Goal: Find specific page/section: Find specific page/section

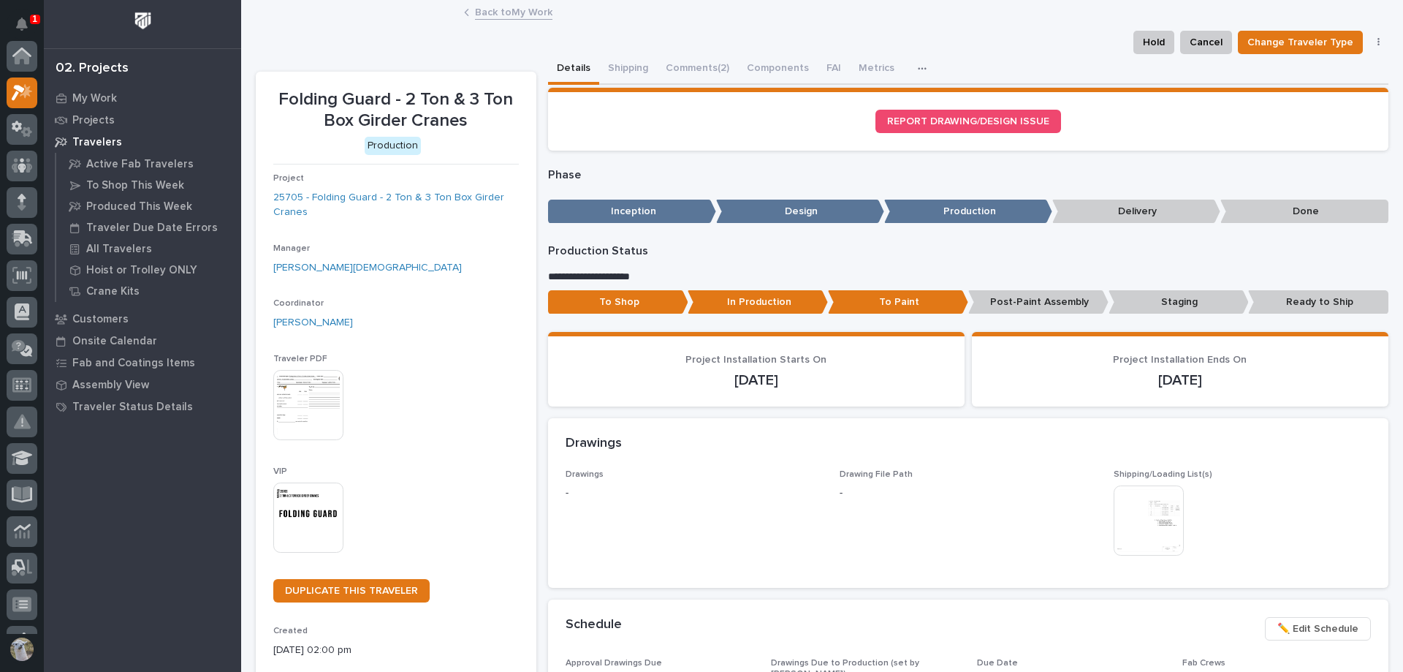
scroll to position [37, 0]
click at [86, 93] on p "My Work" at bounding box center [94, 98] width 45 height 13
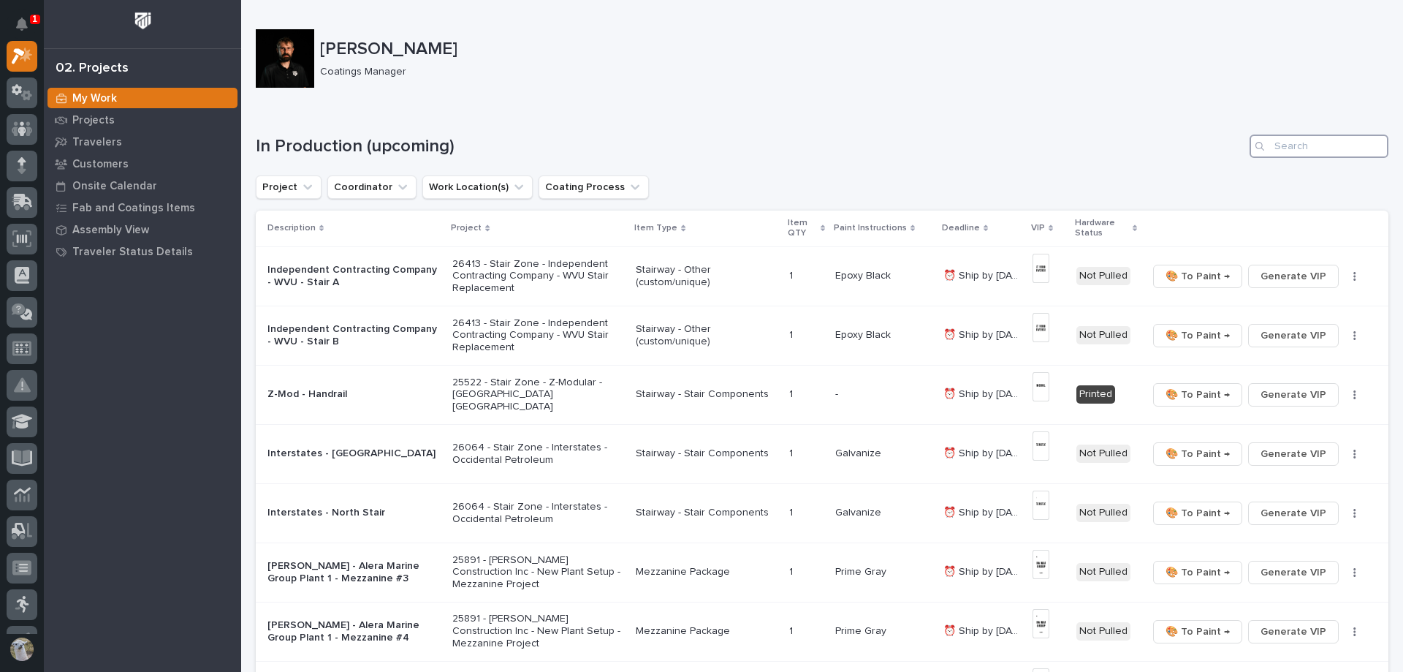
click at [1325, 151] on input "Search" at bounding box center [1319, 145] width 139 height 23
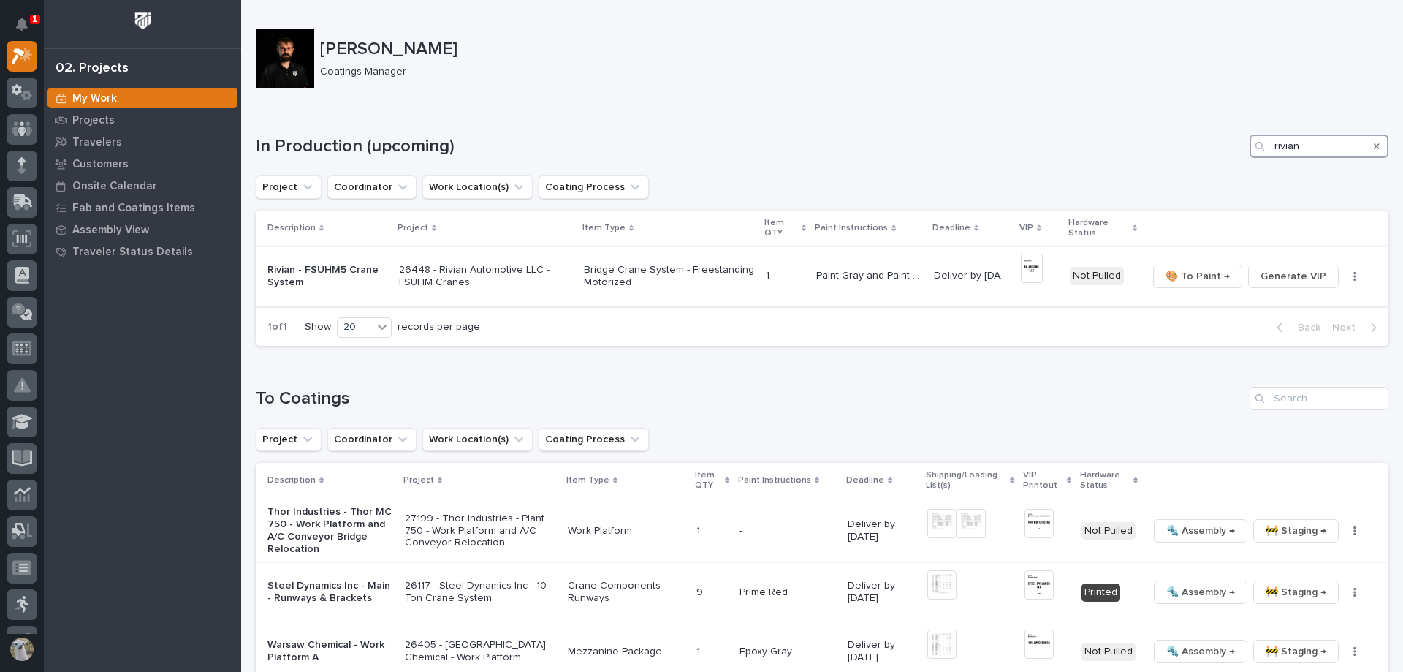
type input "rivian"
click at [307, 279] on p "Rivian - FSUHM5 Crane System" at bounding box center [327, 276] width 120 height 25
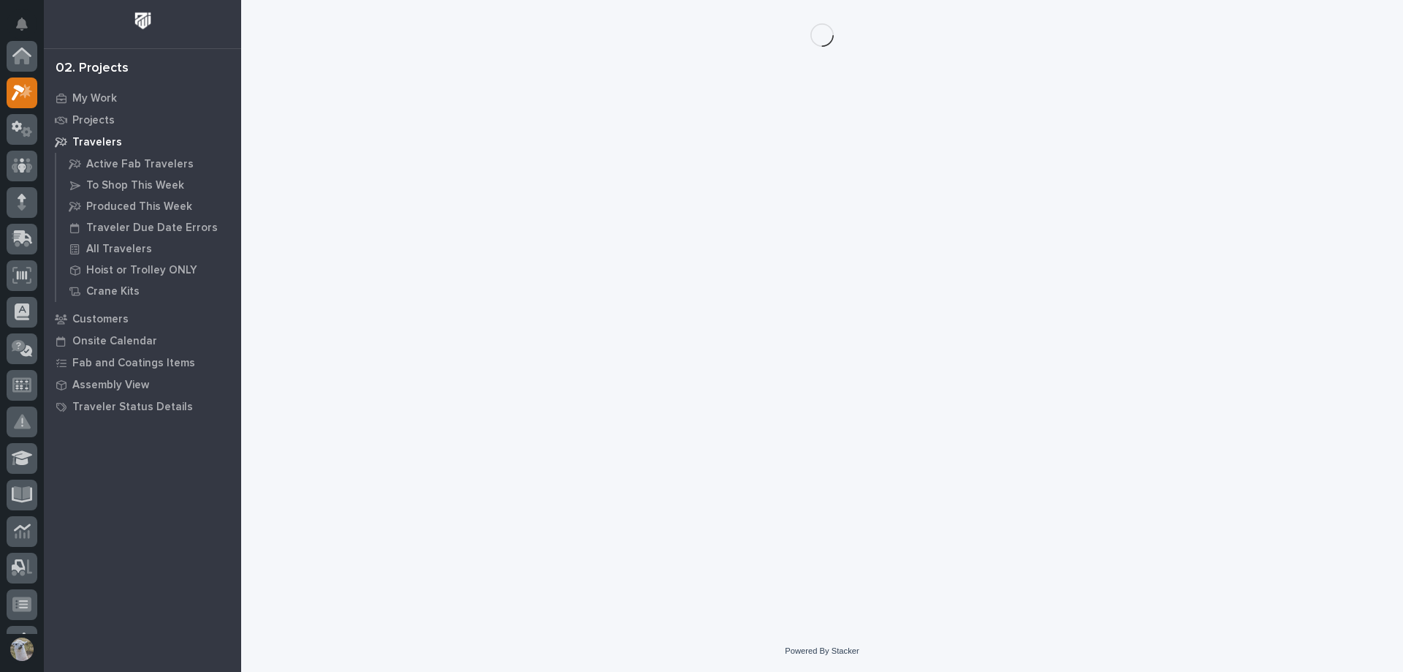
scroll to position [37, 0]
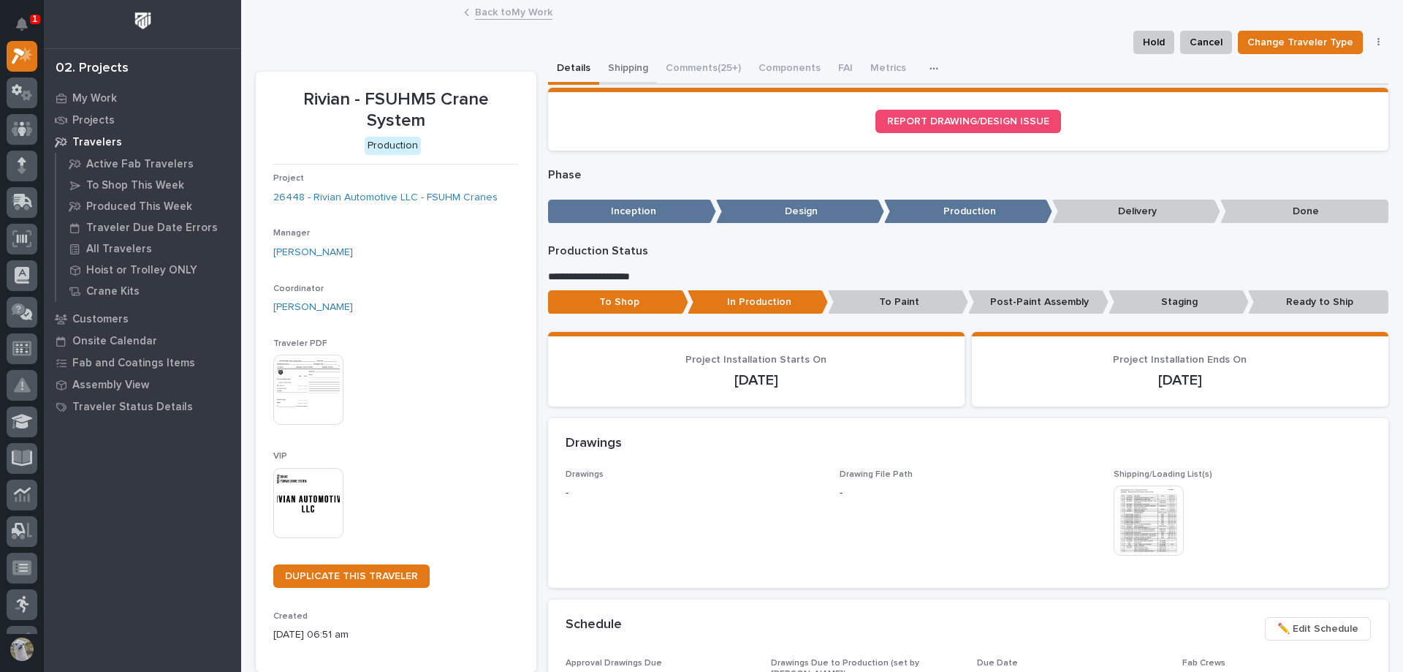
click at [624, 66] on button "Shipping" at bounding box center [628, 69] width 58 height 31
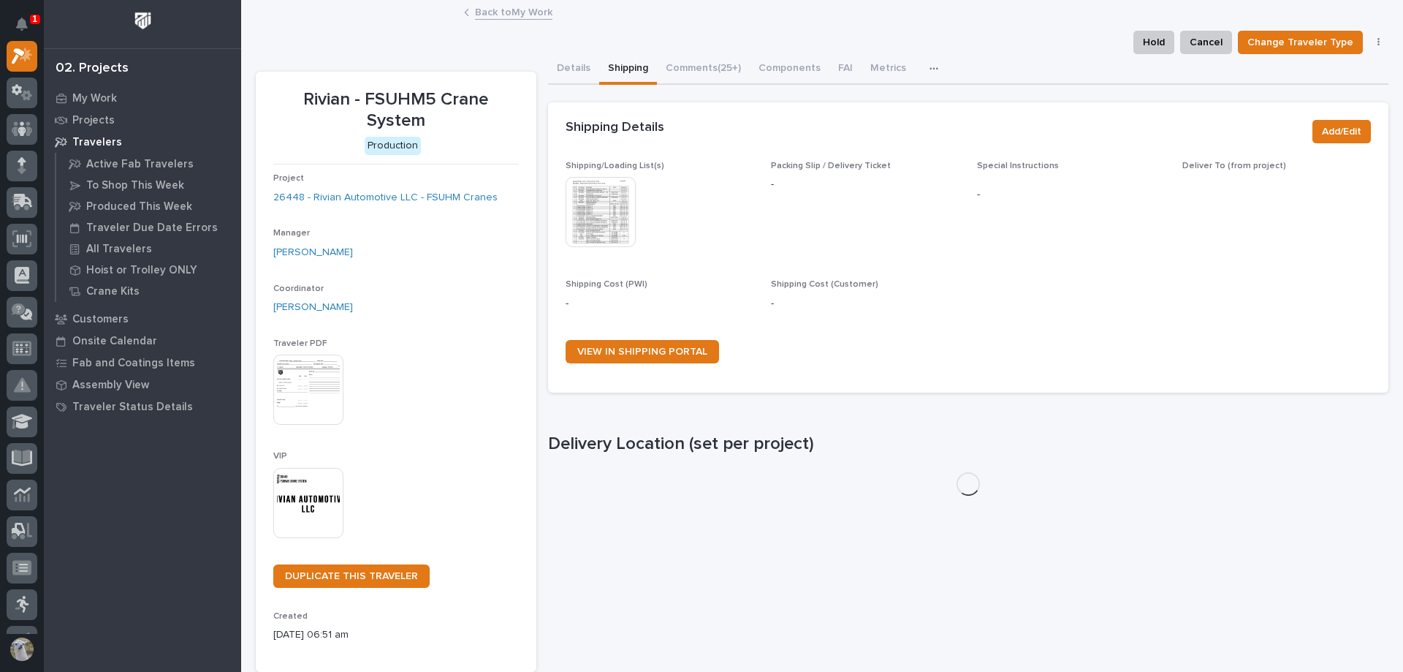
click at [600, 194] on img at bounding box center [601, 212] width 70 height 70
